Goal: Task Accomplishment & Management: Complete application form

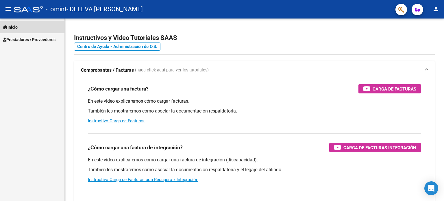
click at [1, 24] on link "Inicio" at bounding box center [32, 27] width 65 height 12
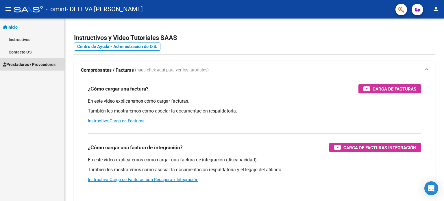
click at [21, 65] on span "Prestadores / Proveedores" at bounding box center [29, 64] width 53 height 6
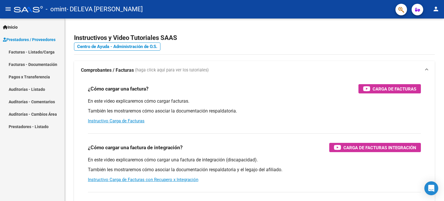
click at [30, 51] on link "Facturas - Listado/Carga" at bounding box center [32, 52] width 65 height 12
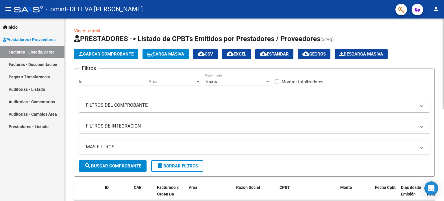
click at [111, 57] on button "Cargar Comprobante" at bounding box center [106, 54] width 64 height 10
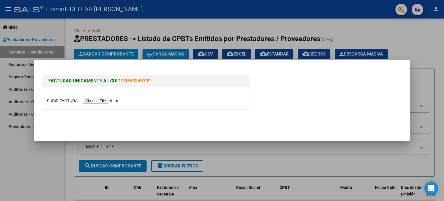
click at [115, 101] on input "file" at bounding box center [83, 101] width 73 height 6
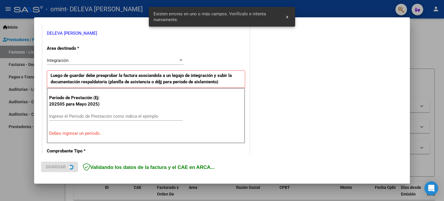
scroll to position [125, 0]
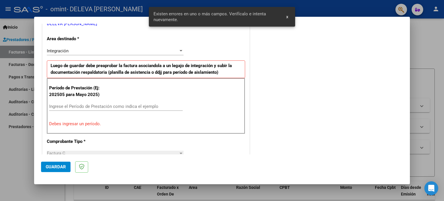
click at [62, 104] on input "Ingrese el Período de Prestación como indica el ejemplo" at bounding box center [116, 106] width 134 height 5
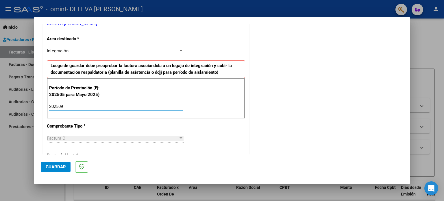
type input "202509"
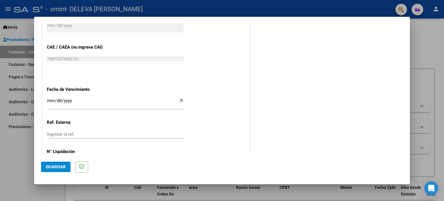
scroll to position [378, 0]
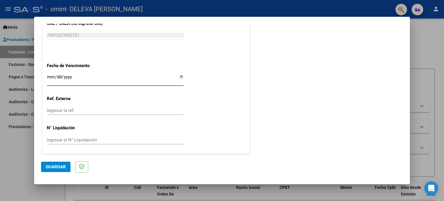
click at [178, 78] on input "Ingresar la fecha" at bounding box center [115, 79] width 137 height 9
type input "[DATE]"
click at [60, 168] on span "Guardar" at bounding box center [56, 166] width 20 height 5
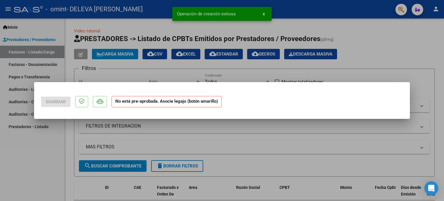
scroll to position [0, 0]
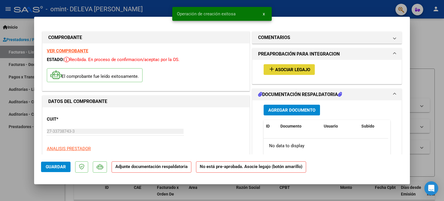
click at [290, 68] on span "Asociar Legajo" at bounding box center [292, 69] width 35 height 5
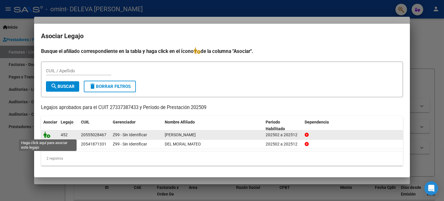
click at [45, 134] on icon at bounding box center [46, 135] width 7 height 6
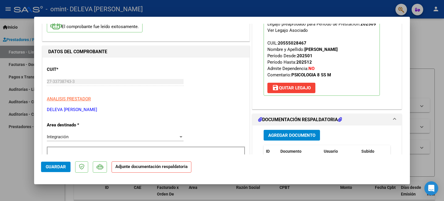
scroll to position [58, 0]
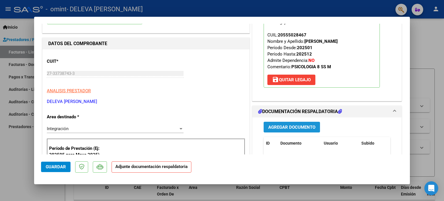
click at [294, 127] on span "Agregar Documento" at bounding box center [291, 127] width 47 height 5
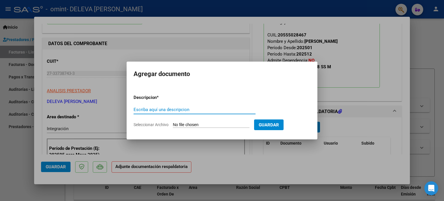
click at [195, 106] on div "Escriba aquí una descripcion" at bounding box center [195, 109] width 122 height 9
click at [185, 107] on input "Escriba aquí una descripcion" at bounding box center [195, 109] width 122 height 5
type input "planilla septiembre 2025"
click at [199, 123] on input "Seleccionar Archivo" at bounding box center [211, 124] width 77 height 5
type input "C:\fakepath\planilla [DATE].jpeg"
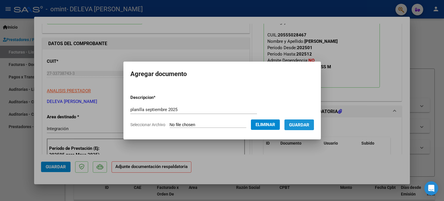
click at [300, 124] on span "Guardar" at bounding box center [299, 124] width 20 height 5
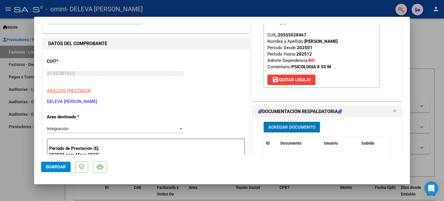
click at [48, 165] on span "Guardar" at bounding box center [56, 166] width 20 height 5
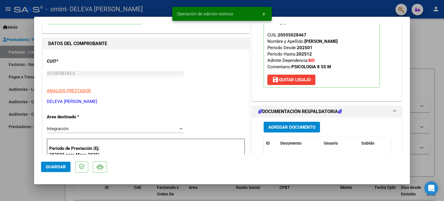
click at [418, 25] on div at bounding box center [222, 100] width 444 height 201
type input "$ 0,00"
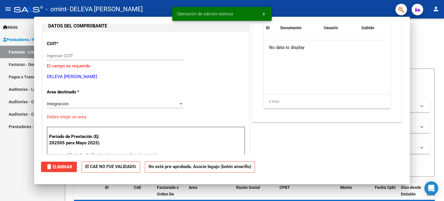
scroll to position [61, 0]
